Goal: Task Accomplishment & Management: Use online tool/utility

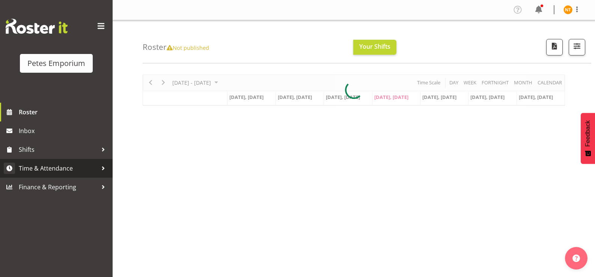
click at [36, 170] on span "Time & Attendance" at bounding box center [58, 168] width 79 height 11
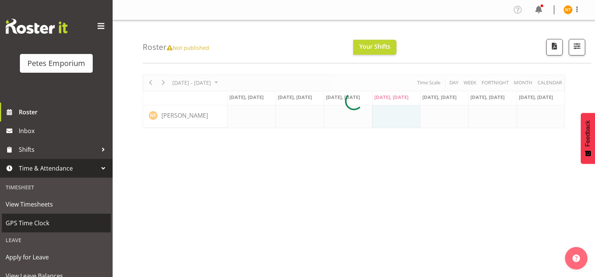
click at [28, 219] on span "GPS Time Clock" at bounding box center [56, 223] width 101 height 11
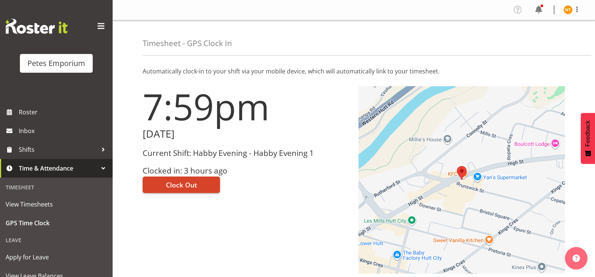
click at [179, 188] on span "Clock Out" at bounding box center [181, 185] width 31 height 10
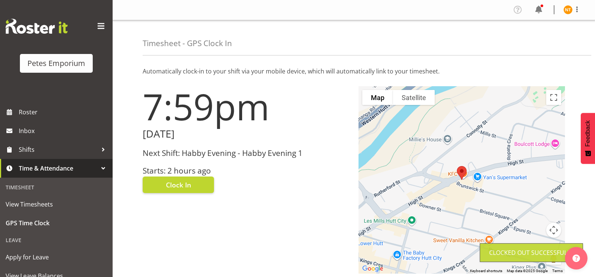
click at [567, 12] on img at bounding box center [567, 9] width 9 height 9
click at [535, 41] on link "Log Out" at bounding box center [545, 40] width 72 height 14
